Goal: Task Accomplishment & Management: Complete application form

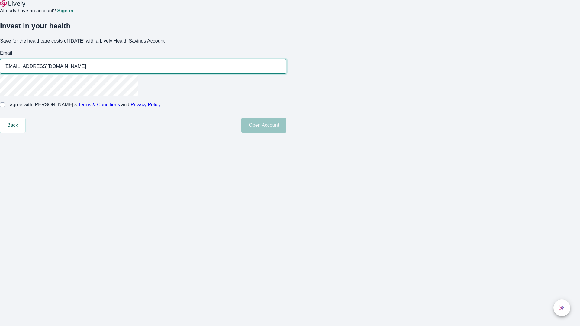
type input "[EMAIL_ADDRESS][DOMAIN_NAME]"
click at [5, 107] on input "I agree with Lively’s Terms & Conditions and Privacy Policy" at bounding box center [2, 104] width 5 height 5
checkbox input "true"
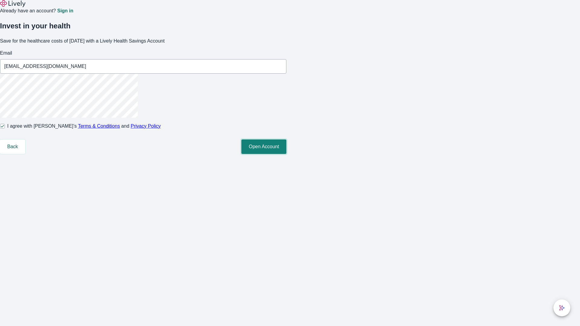
click at [286, 154] on button "Open Account" at bounding box center [263, 146] width 45 height 14
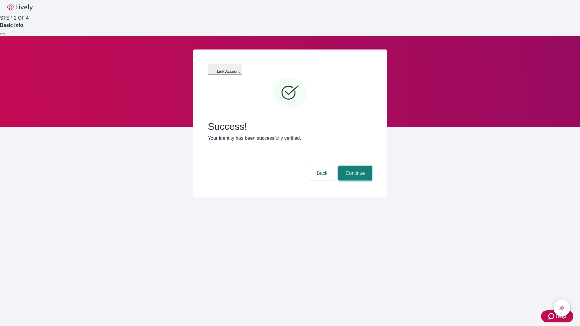
click at [354, 166] on button "Continue" at bounding box center [355, 173] width 34 height 14
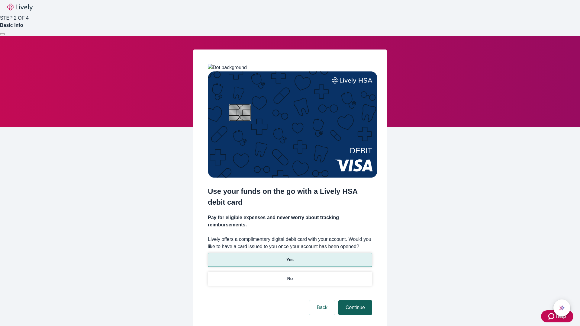
click at [289, 276] on p "No" at bounding box center [290, 279] width 6 height 6
click at [354, 300] on button "Continue" at bounding box center [355, 307] width 34 height 14
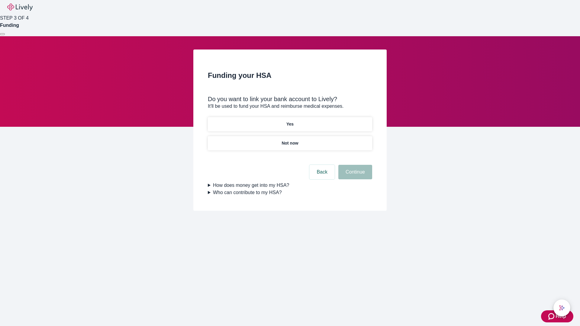
click at [289, 121] on p "Yes" at bounding box center [289, 124] width 7 height 6
click at [354, 165] on button "Continue" at bounding box center [355, 172] width 34 height 14
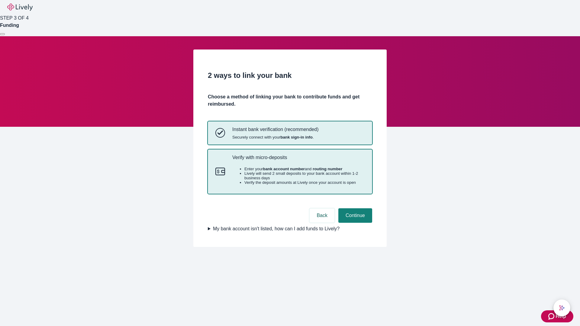
click at [298, 160] on p "Verify with micro-deposits" at bounding box center [298, 158] width 132 height 6
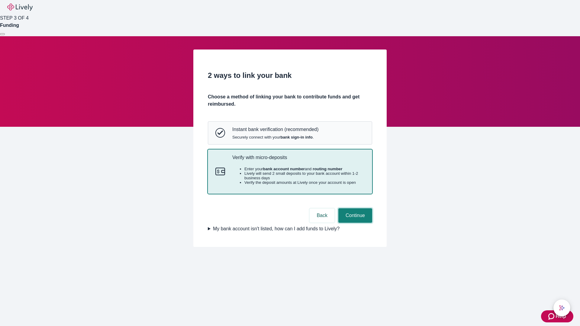
click at [354, 223] on button "Continue" at bounding box center [355, 215] width 34 height 14
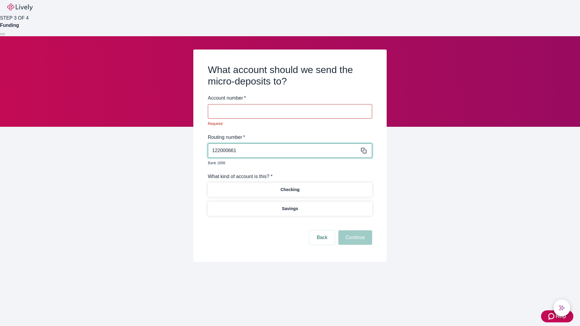
type input "122000661"
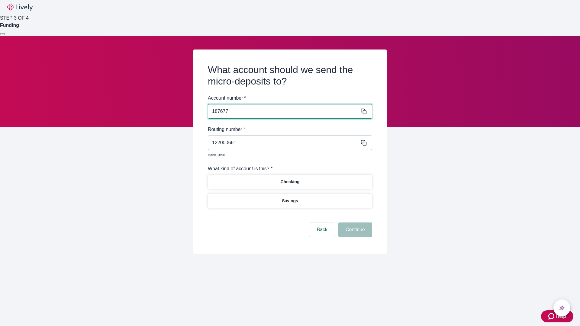
type input "187677"
click at [289, 179] on p "Checking" at bounding box center [289, 182] width 19 height 6
click at [354, 223] on button "Continue" at bounding box center [355, 229] width 34 height 14
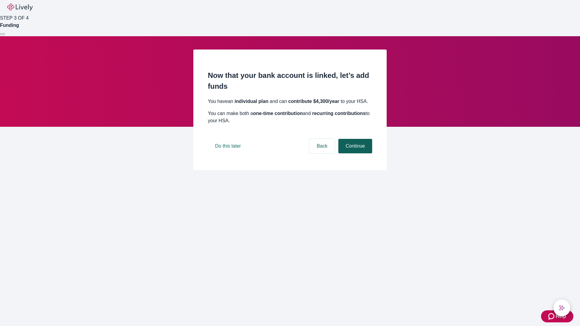
click at [354, 153] on button "Continue" at bounding box center [355, 146] width 34 height 14
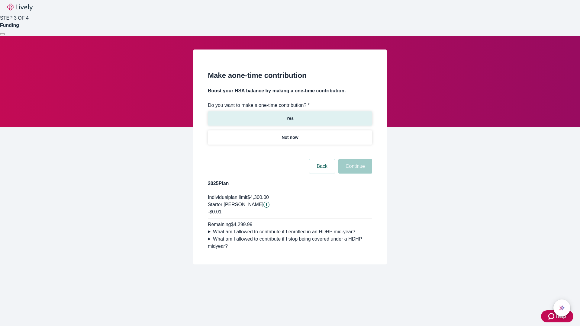
click at [289, 115] on p "Yes" at bounding box center [289, 118] width 7 height 6
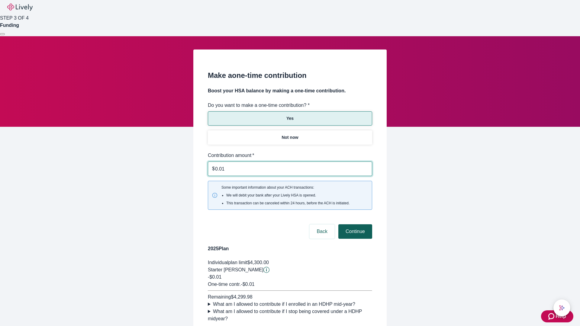
type input "0.01"
click at [354, 224] on button "Continue" at bounding box center [355, 231] width 34 height 14
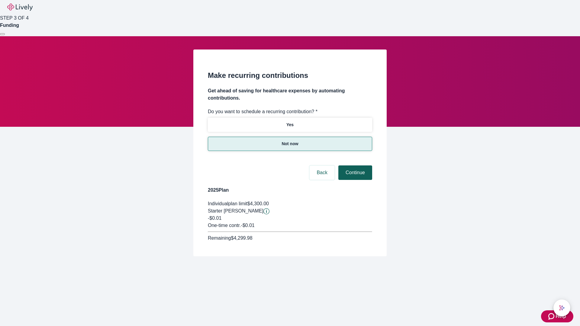
click at [354, 165] on button "Continue" at bounding box center [355, 172] width 34 height 14
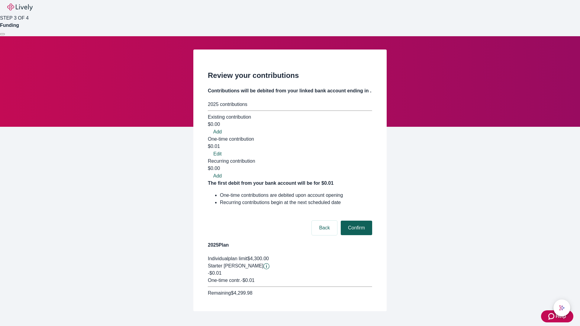
click at [355, 221] on button "Confirm" at bounding box center [355, 228] width 31 height 14
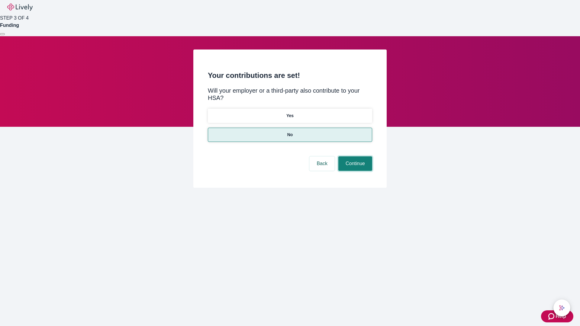
click at [354, 156] on button "Continue" at bounding box center [355, 163] width 34 height 14
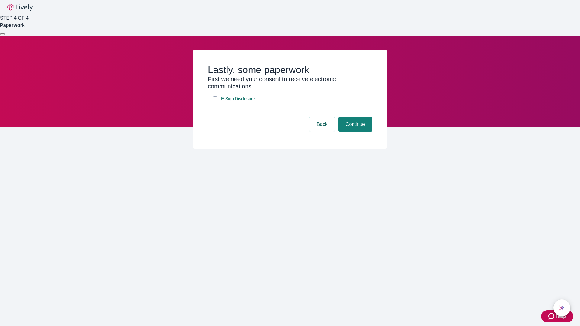
click at [215, 101] on input "E-Sign Disclosure" at bounding box center [214, 98] width 5 height 5
checkbox input "true"
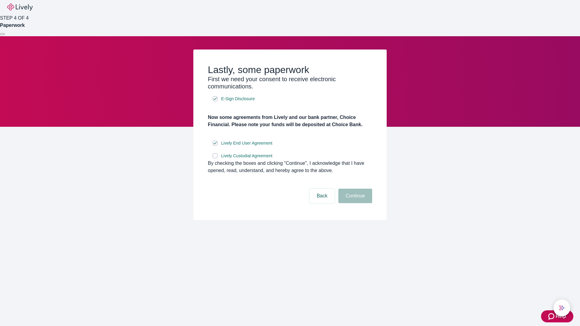
click at [215, 158] on input "Lively Custodial Agreement" at bounding box center [214, 155] width 5 height 5
checkbox input "true"
click at [354, 203] on button "Continue" at bounding box center [355, 196] width 34 height 14
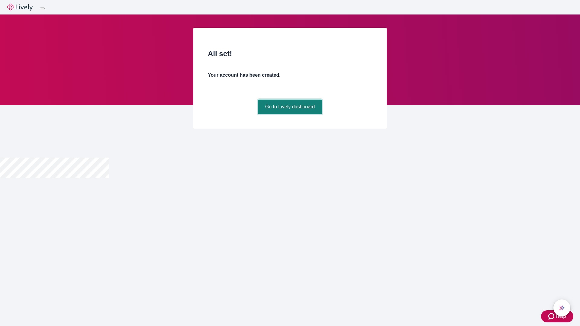
click at [289, 114] on link "Go to Lively dashboard" at bounding box center [290, 107] width 64 height 14
